Goal: Information Seeking & Learning: Learn about a topic

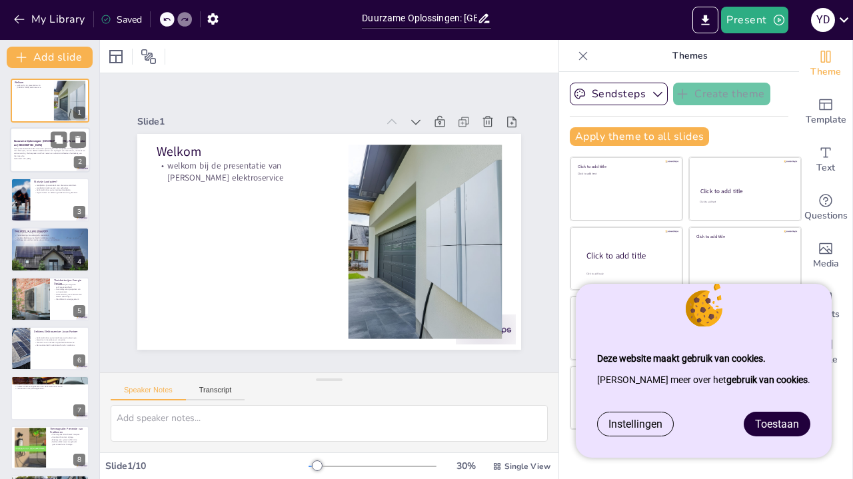
click at [29, 150] on p "Deze presentatie behandelt duurzame oplossingen zoals laadpalen, zonnepanelen e…" at bounding box center [50, 152] width 72 height 10
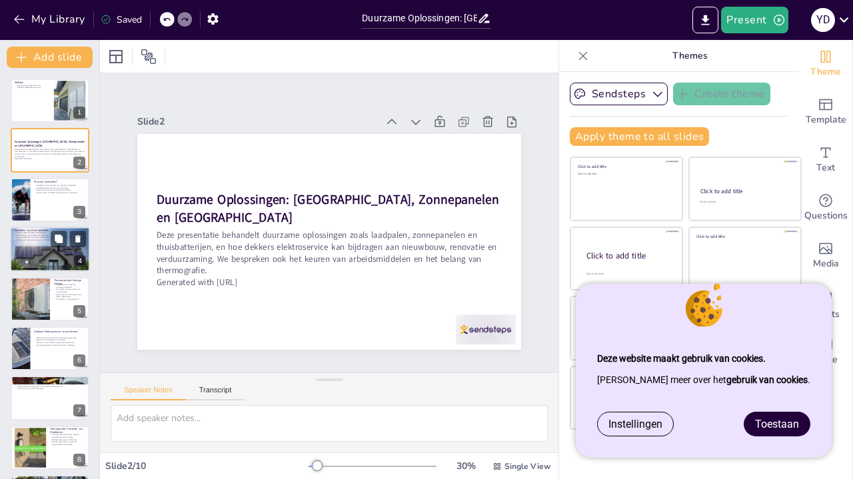
click at [46, 258] on div at bounding box center [50, 249] width 80 height 45
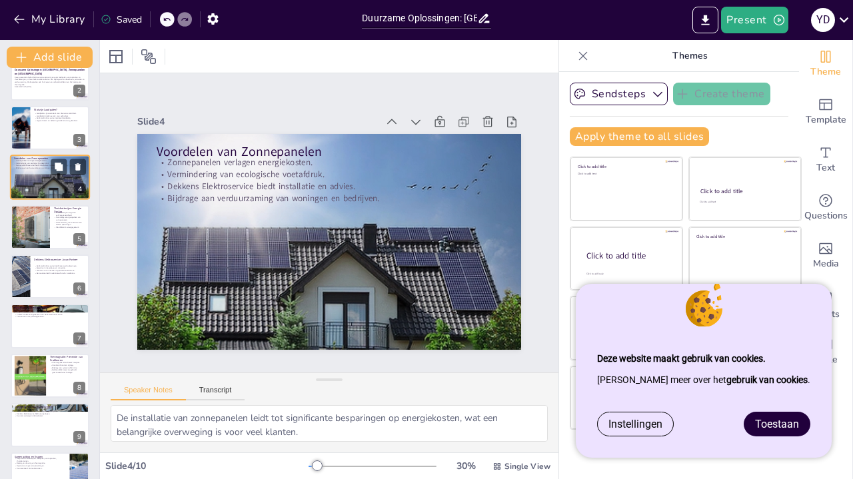
scroll to position [98, 0]
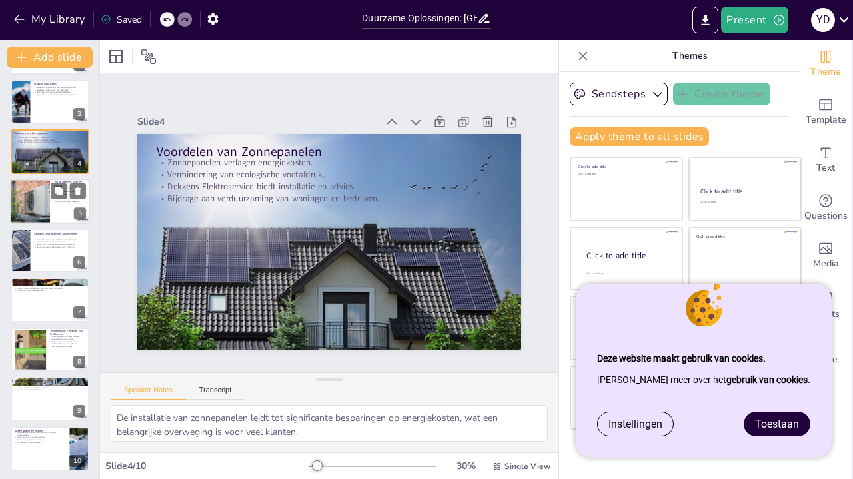
click at [37, 213] on div at bounding box center [30, 201] width 80 height 45
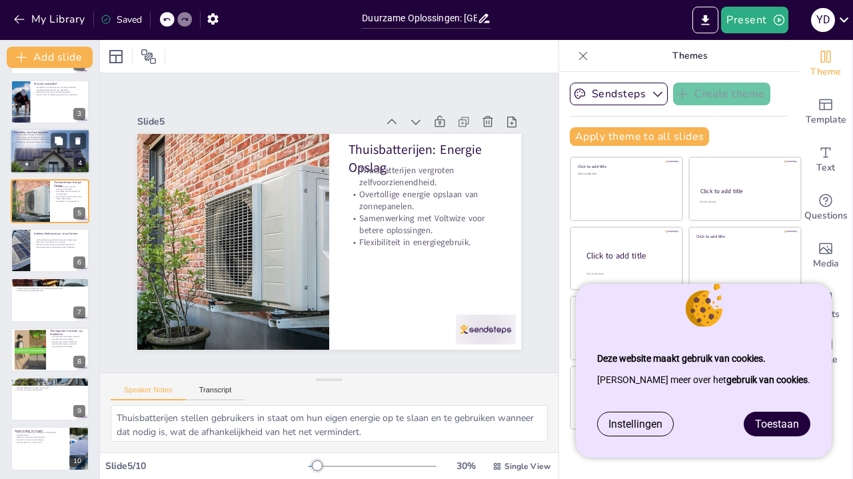
scroll to position [25, 0]
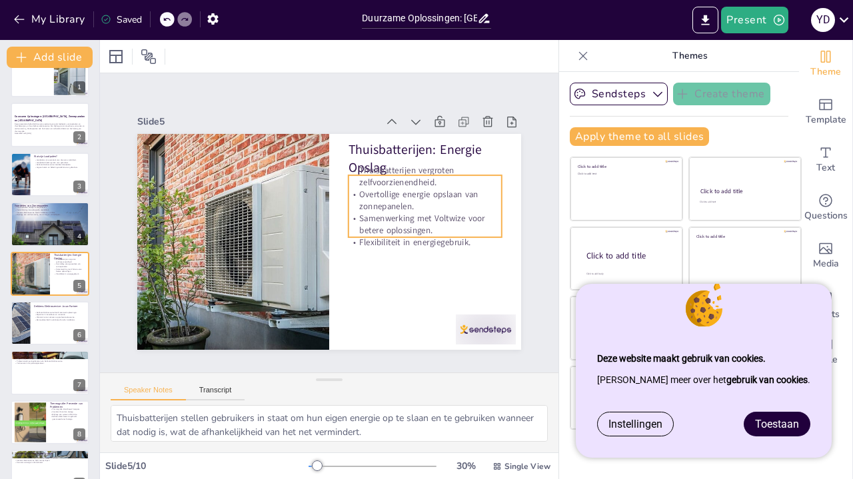
click at [405, 211] on p "Overtollige energie opslaan van zonnepanelen." at bounding box center [425, 201] width 153 height 24
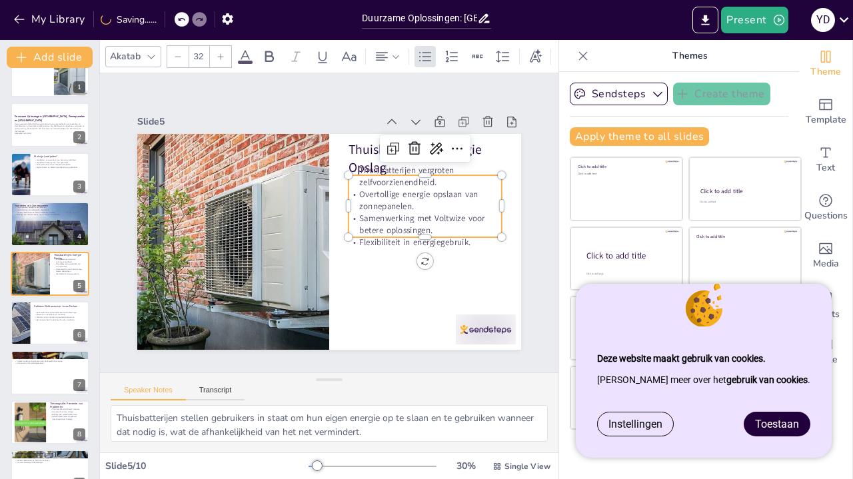
click at [394, 267] on div at bounding box center [329, 242] width 384 height 216
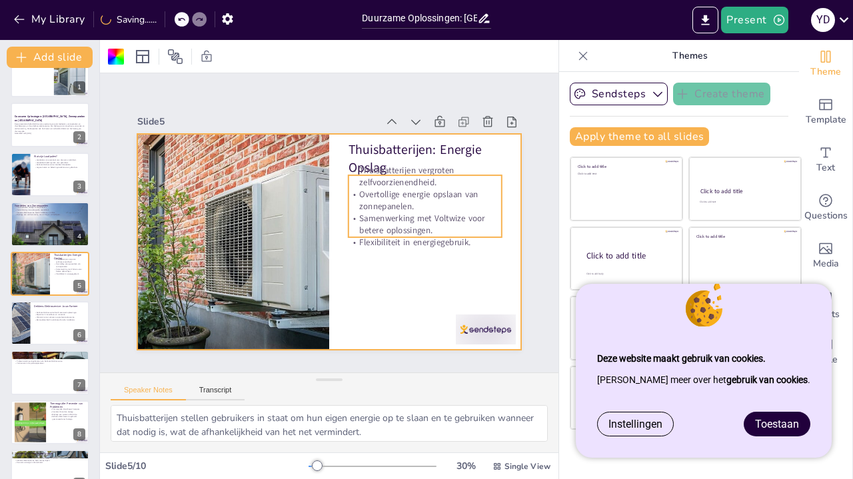
click at [410, 243] on p "Flexibiliteit in energiegebruik." at bounding box center [425, 242] width 153 height 12
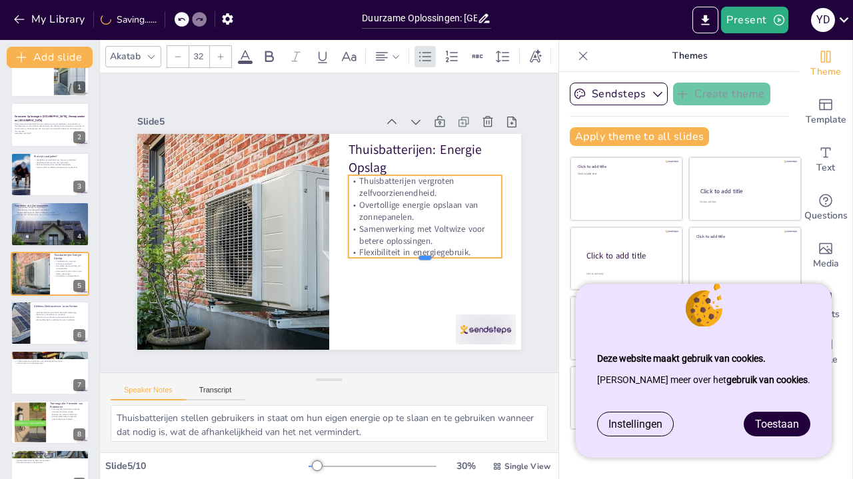
drag, startPoint x: 426, startPoint y: 239, endPoint x: 425, endPoint y: 259, distance: 20.0
click at [425, 259] on div at bounding box center [425, 263] width 153 height 11
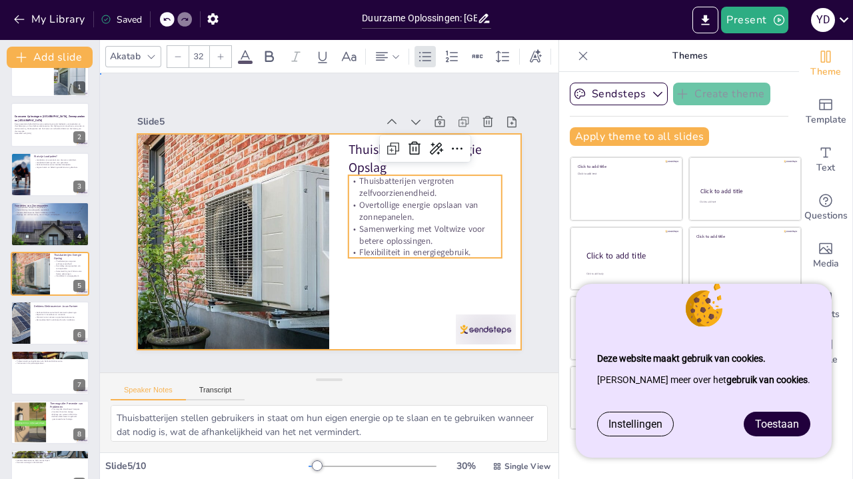
click at [399, 296] on div at bounding box center [329, 242] width 384 height 216
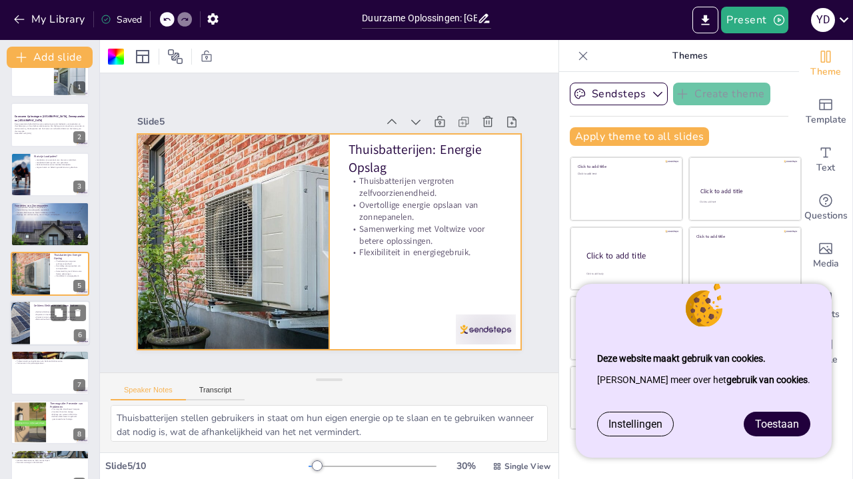
click at [39, 302] on div "Dekkens Elektroservice: Jouw Partner Dekkens Elektroservice biedt maatwerk oplo…" at bounding box center [50, 323] width 80 height 45
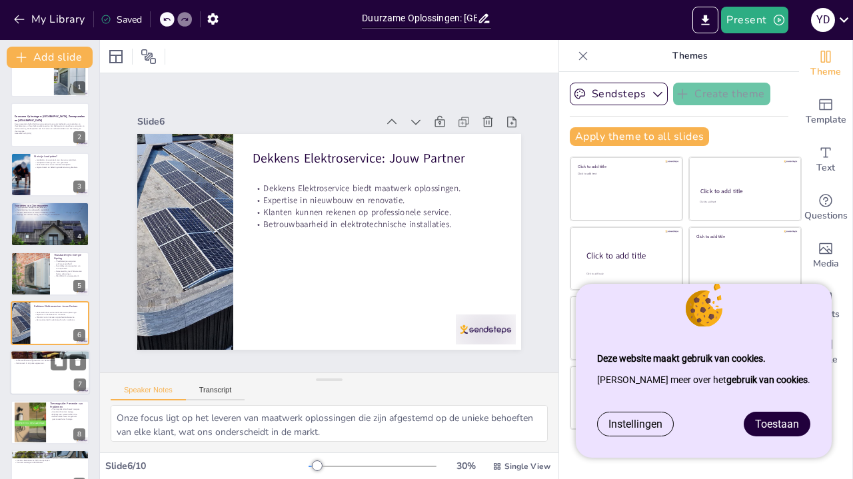
scroll to position [75, 0]
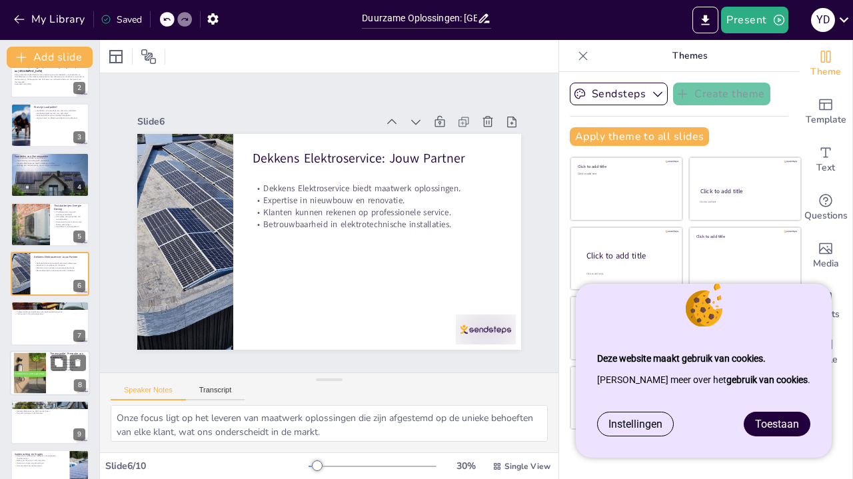
click at [32, 383] on div at bounding box center [29, 373] width 49 height 41
type textarea "Het identificeren van hotspots is cruciaal om problemen in elektrische systemen…"
